Goal: Book appointment/travel/reservation

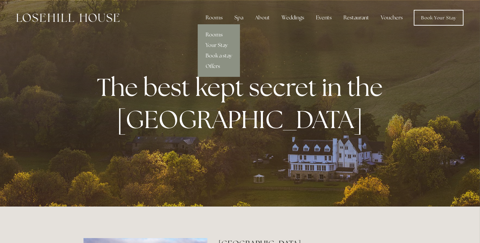
click at [219, 35] on link "Rooms" at bounding box center [219, 34] width 42 height 10
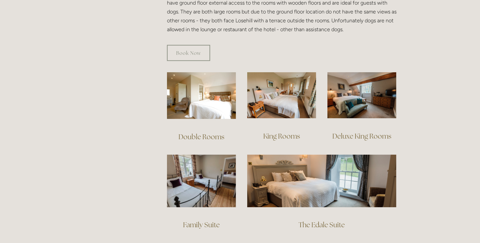
scroll to position [426, 0]
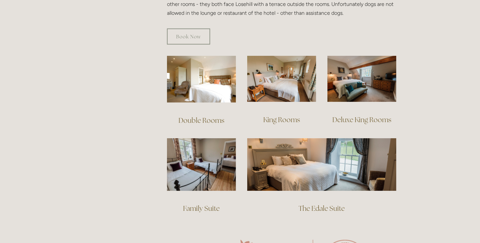
click at [204, 116] on link "Double Rooms" at bounding box center [202, 120] width 46 height 9
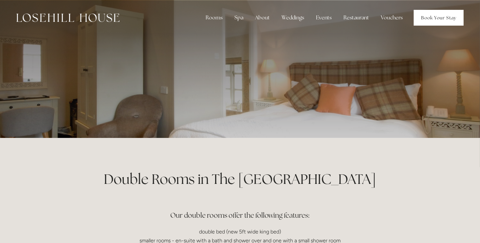
click at [441, 21] on link "Book Your Stay" at bounding box center [439, 18] width 50 height 16
